Goal: Task Accomplishment & Management: Use online tool/utility

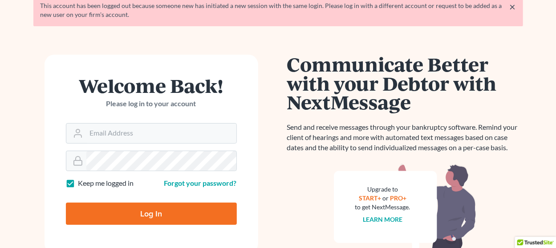
scroll to position [89, 0]
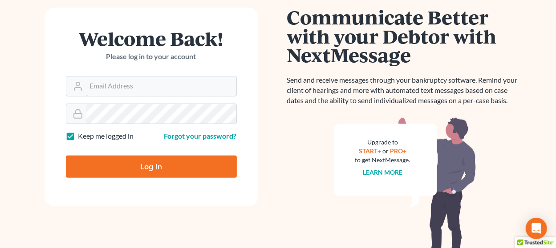
type input "[EMAIL_ADDRESS][DOMAIN_NAME]"
click at [150, 163] on input "Log In" at bounding box center [151, 167] width 171 height 22
type input "Thinking..."
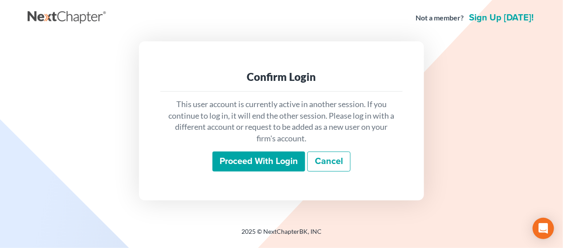
click at [264, 160] on input "Proceed with login" at bounding box center [258, 162] width 93 height 20
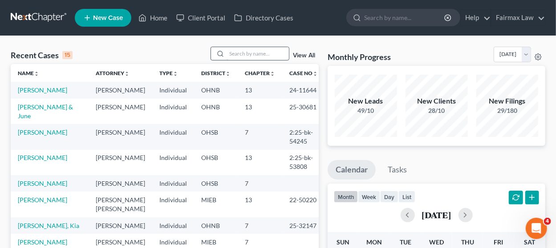
click at [239, 56] on input "search" at bounding box center [258, 53] width 62 height 13
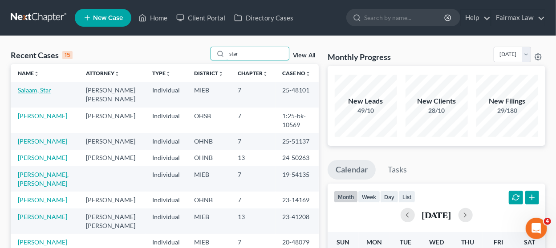
type input "star"
click at [42, 89] on link "Salaam, Star" at bounding box center [34, 90] width 33 height 8
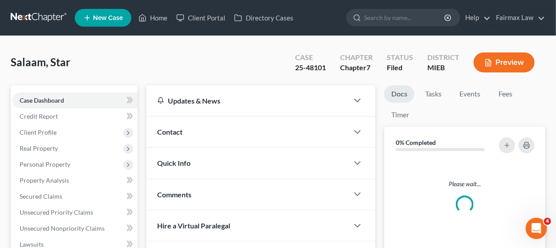
scroll to position [267, 0]
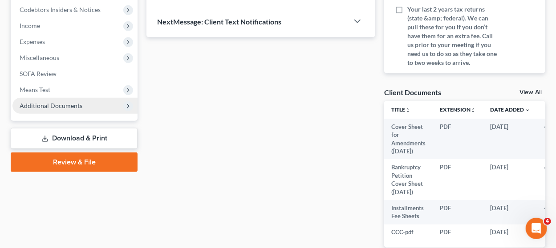
click at [71, 103] on span "Additional Documents" at bounding box center [51, 106] width 63 height 8
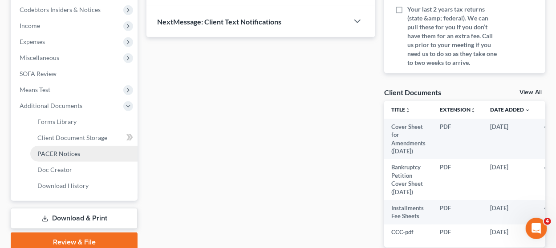
click at [82, 151] on link "PACER Notices" at bounding box center [83, 154] width 107 height 16
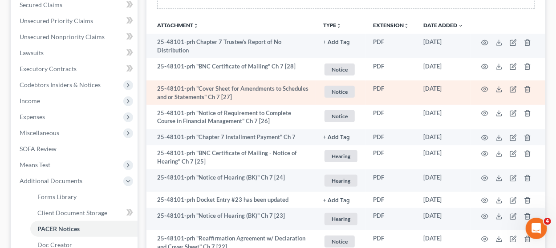
scroll to position [178, 0]
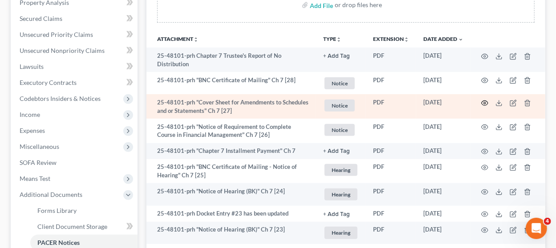
click at [484, 103] on icon "button" at bounding box center [484, 103] width 7 height 7
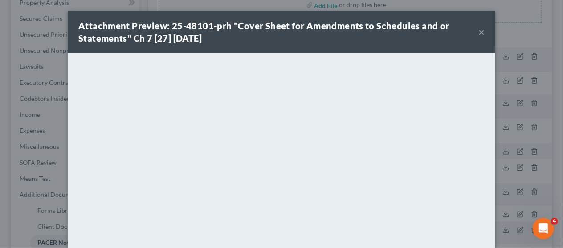
click at [479, 31] on button "×" at bounding box center [481, 32] width 6 height 11
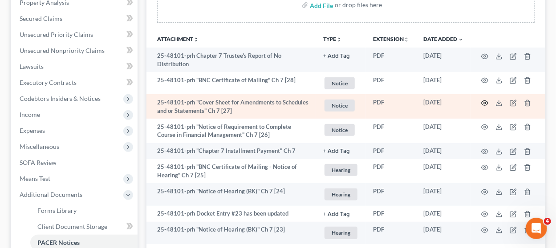
click at [483, 101] on icon "button" at bounding box center [484, 103] width 7 height 7
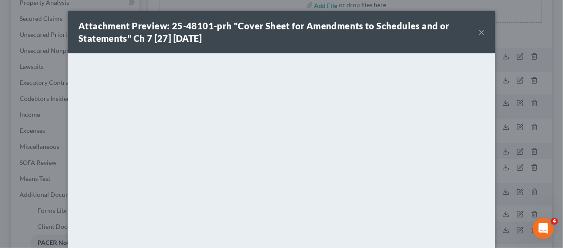
click at [478, 31] on button "×" at bounding box center [481, 32] width 6 height 11
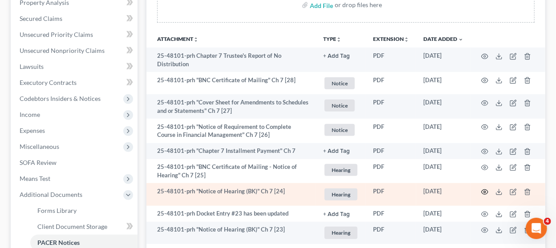
click at [484, 190] on icon "button" at bounding box center [484, 192] width 7 height 7
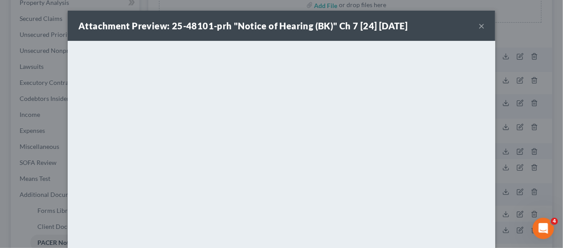
click at [478, 26] on button "×" at bounding box center [481, 25] width 6 height 11
